Goal: Information Seeking & Learning: Check status

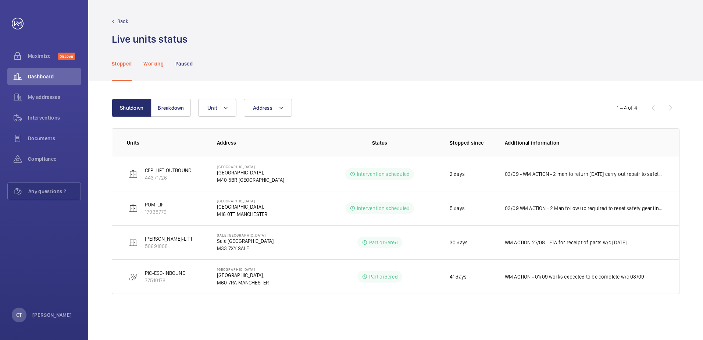
click at [150, 63] on p "Working" at bounding box center [153, 63] width 20 height 7
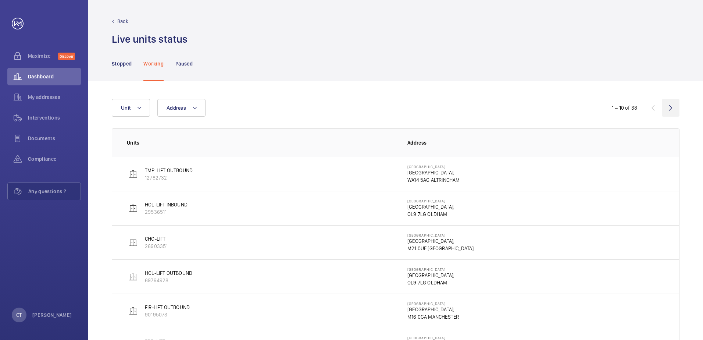
click at [672, 109] on wm-front-icon-button at bounding box center [670, 108] width 18 height 18
click at [667, 105] on wm-front-icon-button at bounding box center [670, 108] width 18 height 18
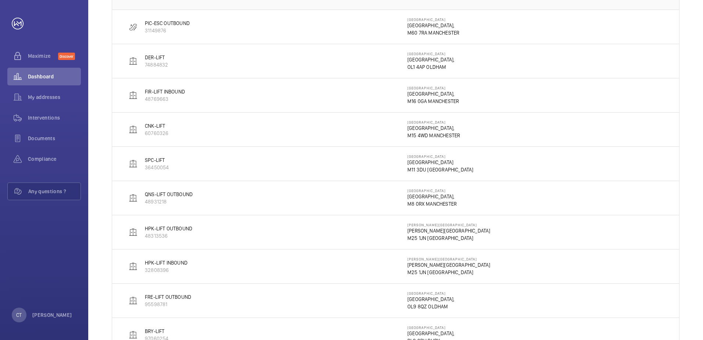
scroll to position [110, 0]
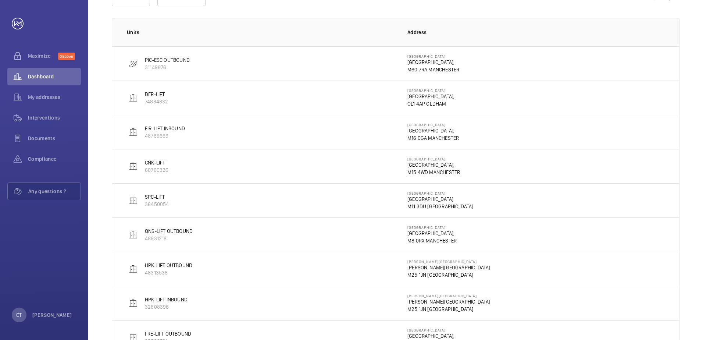
click at [177, 265] on p "HPK-LIFT OUTBOUND" at bounding box center [168, 264] width 47 height 7
click at [135, 270] on img at bounding box center [133, 268] width 9 height 9
click at [134, 269] on img at bounding box center [133, 268] width 9 height 9
click at [334, 327] on td "FRE-LIFT OUTBOUND 95598781" at bounding box center [253, 337] width 283 height 34
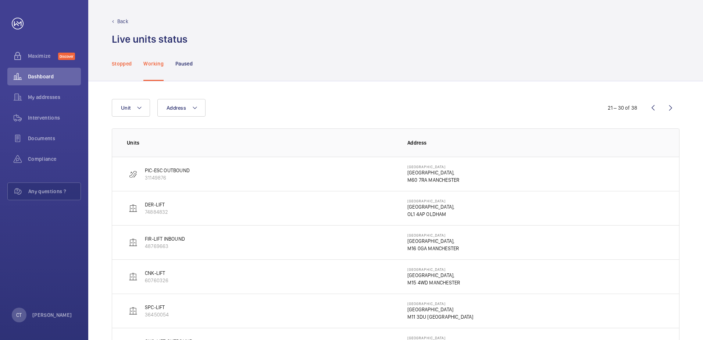
click at [117, 64] on p "Stopped" at bounding box center [122, 63] width 20 height 7
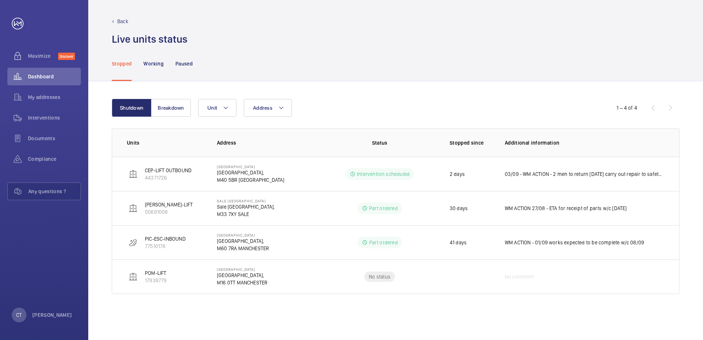
click at [123, 20] on p "Back" at bounding box center [122, 21] width 11 height 7
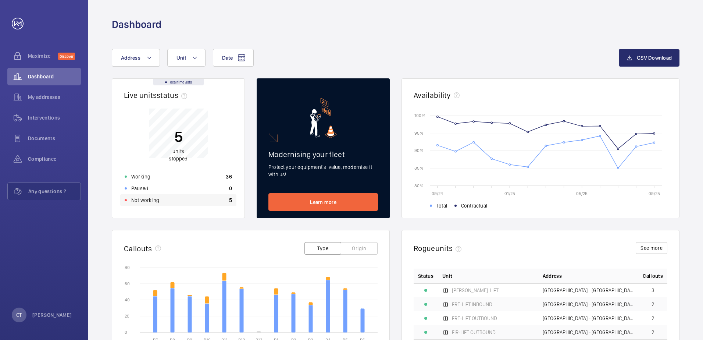
click at [143, 201] on p "Not working" at bounding box center [145, 199] width 28 height 7
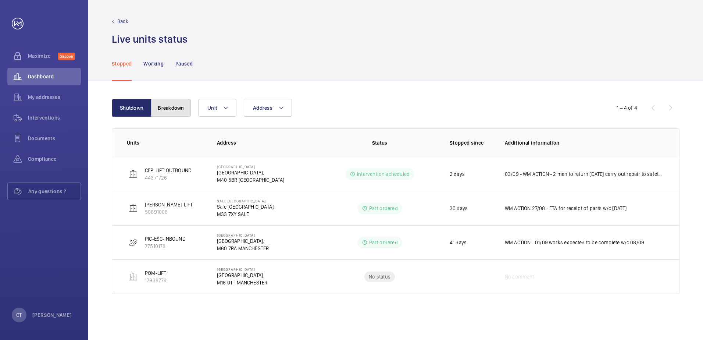
click at [178, 111] on button "Breakdown" at bounding box center [171, 108] width 40 height 18
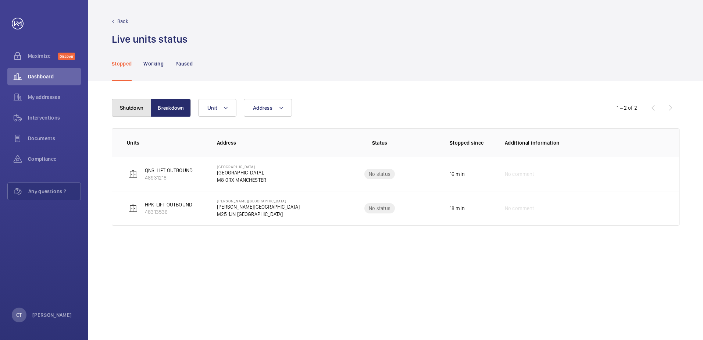
click at [133, 109] on button "Shutdown" at bounding box center [132, 108] width 40 height 18
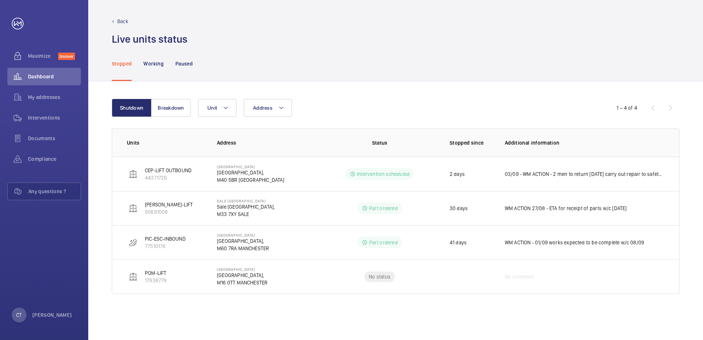
click at [121, 24] on p "Back" at bounding box center [122, 21] width 11 height 7
